Goal: Task Accomplishment & Management: Use online tool/utility

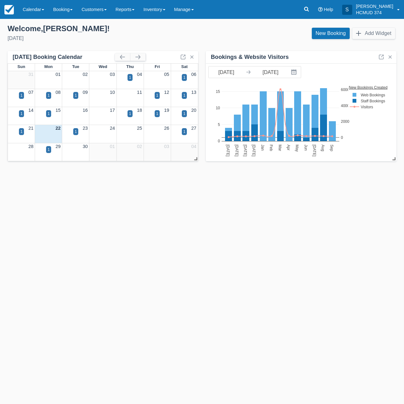
click at [126, 225] on div "Templates help to speed up your product set-up, so you can start taking booking…" at bounding box center [202, 212] width 404 height 386
click at [127, 187] on div "Templates help to speed up your product set-up, so you can start taking booking…" at bounding box center [202, 212] width 404 height 386
click at [139, 56] on button "button" at bounding box center [137, 57] width 15 height 8
click at [139, 57] on button "button" at bounding box center [137, 57] width 15 height 8
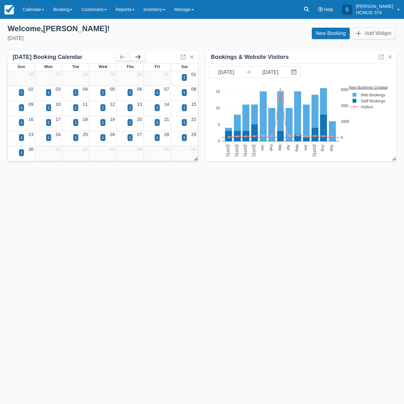
click at [139, 57] on button "button" at bounding box center [137, 57] width 15 height 8
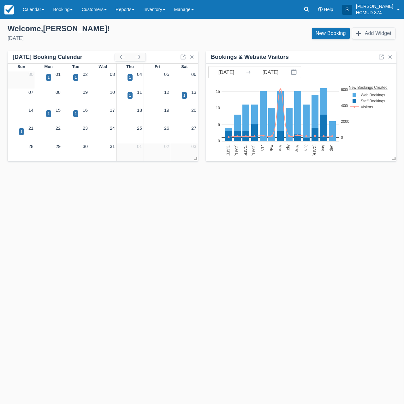
drag, startPoint x: 109, startPoint y: 220, endPoint x: 111, endPoint y: 212, distance: 8.0
click at [109, 220] on div "Templates help to speed up your product set-up, so you can start taking booking…" at bounding box center [202, 212] width 404 height 386
click at [122, 57] on button "button" at bounding box center [122, 57] width 15 height 8
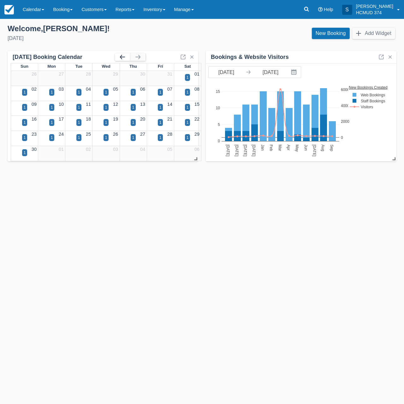
click at [122, 56] on button "button" at bounding box center [122, 57] width 15 height 8
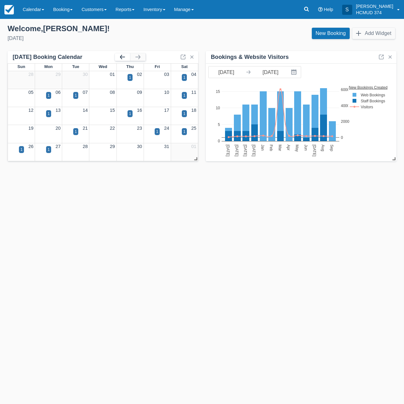
click at [122, 56] on button "button" at bounding box center [122, 57] width 15 height 8
click at [138, 57] on button "button" at bounding box center [137, 57] width 15 height 8
click at [123, 57] on button "button" at bounding box center [122, 57] width 15 height 8
click at [137, 57] on button "button" at bounding box center [137, 57] width 15 height 8
click at [156, 131] on div "1" at bounding box center [157, 132] width 2 height 6
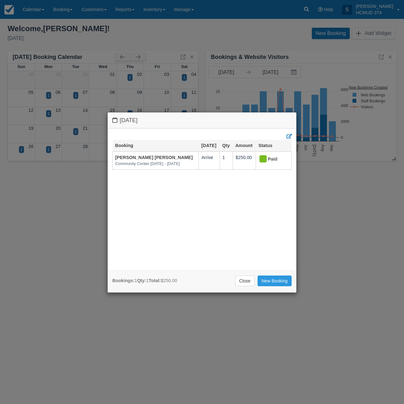
drag, startPoint x: 62, startPoint y: 282, endPoint x: 60, endPoint y: 288, distance: 6.9
click at [62, 282] on div "[DATE] Booking [DATE] Qty Amount Status [PERSON_NAME][GEOGRAPHIC_DATA][PERSON_N…" at bounding box center [202, 202] width 404 height 404
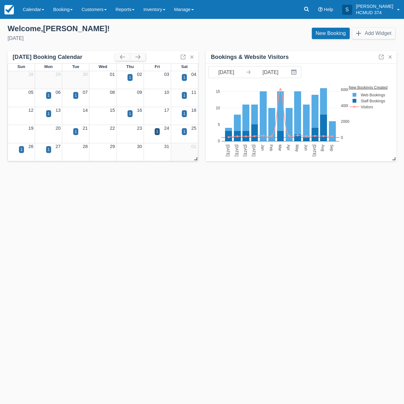
drag, startPoint x: 61, startPoint y: 204, endPoint x: 46, endPoint y: 217, distance: 19.6
click at [61, 204] on div "Templates help to speed up your product set-up, so you can start taking booking…" at bounding box center [202, 212] width 404 height 386
